Goal: Information Seeking & Learning: Learn about a topic

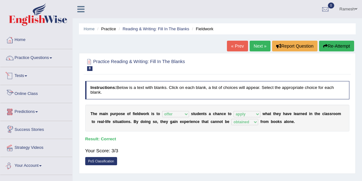
select select "offer"
select select "apply"
select select "obtained"
click at [52, 58] on span at bounding box center [51, 57] width 3 height 1
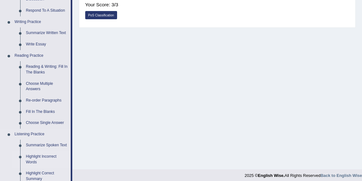
scroll to position [146, 0]
click at [41, 102] on link "Re-order Paragraphs" at bounding box center [47, 101] width 48 height 11
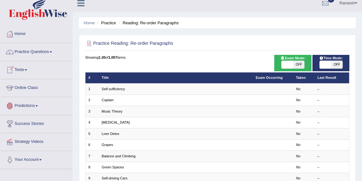
scroll to position [8, 0]
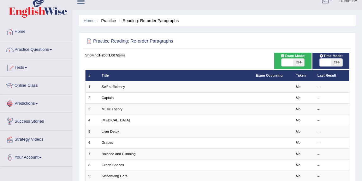
click at [33, 104] on link "Predictions" at bounding box center [36, 103] width 72 height 16
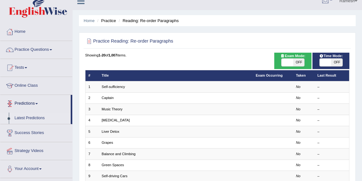
click at [30, 118] on link "Latest Predictions" at bounding box center [41, 118] width 59 height 11
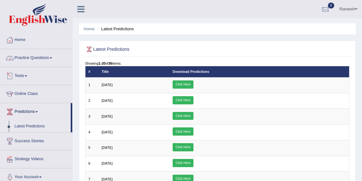
click at [37, 58] on link "Practice Questions" at bounding box center [36, 57] width 72 height 16
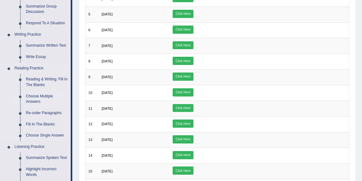
scroll to position [147, 0]
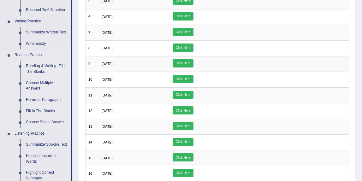
click at [41, 69] on link "Reading & Writing: Fill In The Blanks" at bounding box center [47, 69] width 48 height 17
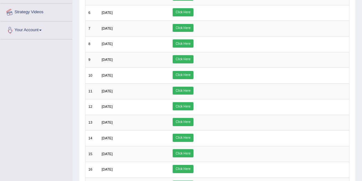
scroll to position [163, 0]
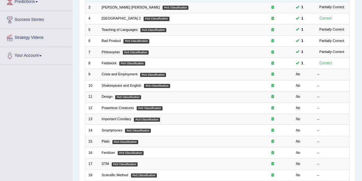
scroll to position [109, 0]
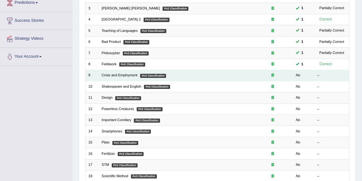
click at [190, 76] on td "Crisis and Employment PoS Classification" at bounding box center [176, 75] width 154 height 11
click at [130, 74] on link "Crisis and Employment" at bounding box center [120, 75] width 36 height 4
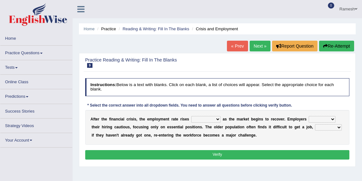
scroll to position [17, 0]
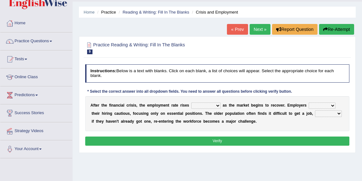
click at [210, 106] on select "normally conversely strenuously sharply" at bounding box center [205, 106] width 29 height 6
select select "strenuously"
click at [191, 103] on select "normally conversely strenuously sharply" at bounding box center [205, 106] width 29 height 6
click at [318, 106] on select "keeping kept keep are kept" at bounding box center [322, 106] width 27 height 6
select select "keep"
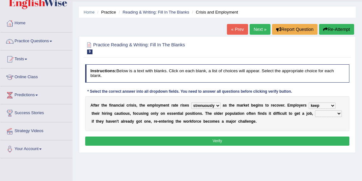
click at [309, 103] on select "keeping kept keep are kept" at bounding box center [322, 106] width 27 height 6
click at [322, 114] on select "although while then because" at bounding box center [328, 114] width 27 height 6
select select "because"
click at [315, 111] on select "although while then because" at bounding box center [328, 114] width 27 height 6
click at [216, 105] on select "normally conversely strenuously sharply" at bounding box center [205, 106] width 29 height 6
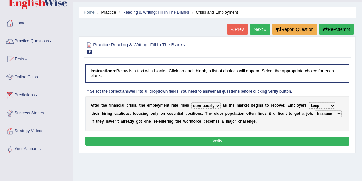
select select "conversely"
click at [191, 103] on select "normally conversely strenuously sharply" at bounding box center [205, 106] width 29 height 6
click at [212, 141] on button "Verify" at bounding box center [217, 141] width 265 height 9
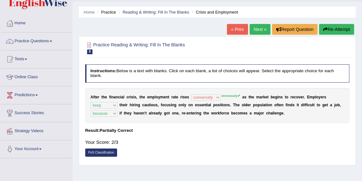
click at [229, 97] on sup "strenuously" at bounding box center [230, 95] width 19 height 3
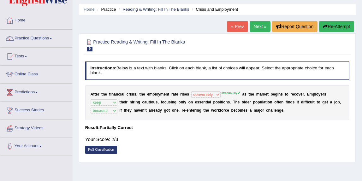
scroll to position [20, 0]
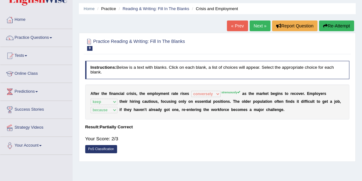
click at [254, 27] on link "Next »" at bounding box center [260, 26] width 21 height 11
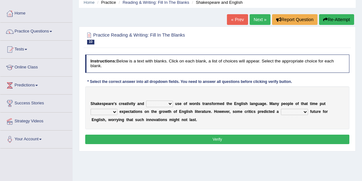
scroll to position [48, 0]
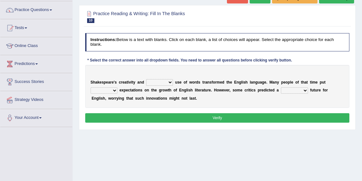
click at [162, 81] on select "idealized intensive fancied inventive" at bounding box center [159, 82] width 27 height 6
select select "intensive"
click at [146, 79] on select "idealized intensive fancied inventive" at bounding box center [159, 82] width 27 height 6
click at [165, 82] on select "idealized intensive fancied inventive" at bounding box center [159, 82] width 27 height 6
click at [112, 89] on select "wide much high more" at bounding box center [104, 90] width 27 height 6
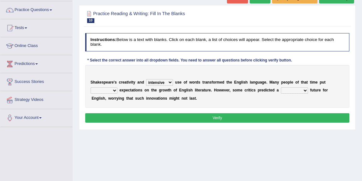
click at [91, 87] on select "wide much high more" at bounding box center [104, 90] width 27 height 6
click at [112, 90] on select "wide much high more" at bounding box center [104, 90] width 27 height 6
select select "high"
click at [91, 87] on select "wide much high more" at bounding box center [104, 90] width 27 height 6
click at [293, 89] on select "monetary promising irresistible daunting" at bounding box center [294, 90] width 27 height 6
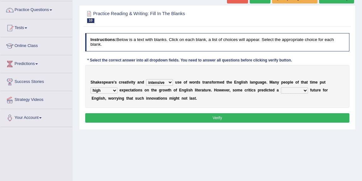
select select "irresistible"
click at [281, 87] on select "monetary promising irresistible daunting" at bounding box center [294, 90] width 27 height 6
click at [156, 84] on select "idealized intensive fancied inventive" at bounding box center [159, 82] width 27 height 6
click at [178, 116] on button "Verify" at bounding box center [217, 117] width 265 height 9
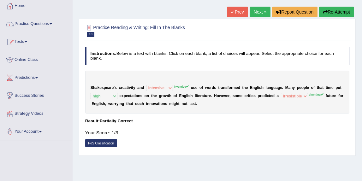
scroll to position [35, 0]
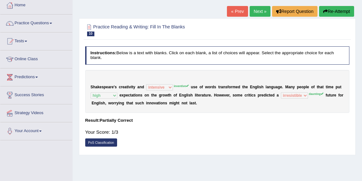
click at [253, 14] on link "Next »" at bounding box center [260, 11] width 21 height 11
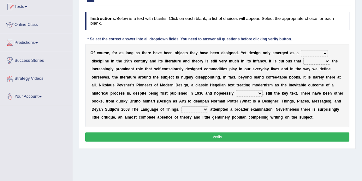
scroll to position [77, 0]
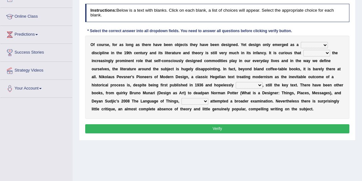
click at [312, 45] on select "bilateral ubiquitous foremost dedicated" at bounding box center [314, 45] width 27 height 6
click at [301, 42] on select "bilateral ubiquitous foremost dedicated" at bounding box center [314, 45] width 27 height 6
click at [313, 45] on select "bilateral ubiquitous foremost dedicated" at bounding box center [314, 45] width 27 height 6
select select "foremost"
click at [301, 42] on select "bilateral ubiquitous foremost dedicated" at bounding box center [314, 45] width 27 height 6
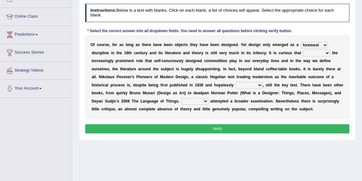
click at [255, 86] on select "dates dating date dated" at bounding box center [249, 85] width 27 height 6
select select "dated"
click at [236, 82] on select "dates dating date dated" at bounding box center [249, 85] width 27 height 6
click at [204, 102] on select "which then however as" at bounding box center [195, 101] width 27 height 6
select select "which"
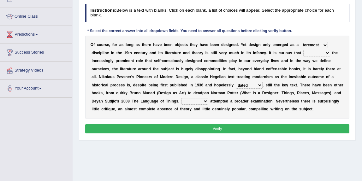
click at [182, 98] on select "which then however as" at bounding box center [195, 101] width 27 height 6
click at [202, 127] on button "Verify" at bounding box center [217, 128] width 265 height 9
click at [318, 52] on select "since despite within through" at bounding box center [316, 53] width 27 height 6
select select "within"
click at [303, 50] on select "since despite within through" at bounding box center [316, 53] width 27 height 6
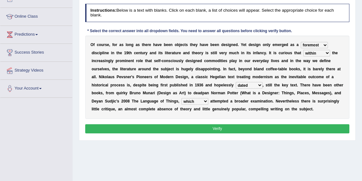
click at [294, 128] on button "Verify" at bounding box center [217, 128] width 265 height 9
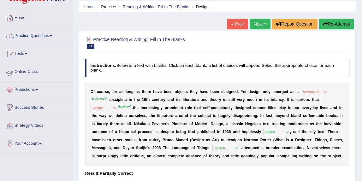
scroll to position [0, 0]
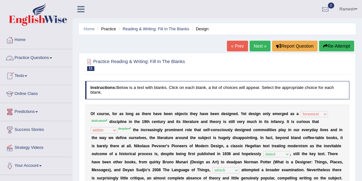
click at [34, 96] on link "Online Class" at bounding box center [36, 93] width 72 height 16
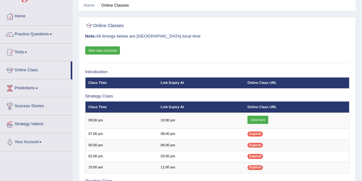
scroll to position [24, 0]
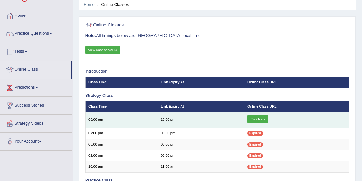
click at [259, 119] on link "Click Here" at bounding box center [258, 119] width 21 height 8
